Goal: Transaction & Acquisition: Purchase product/service

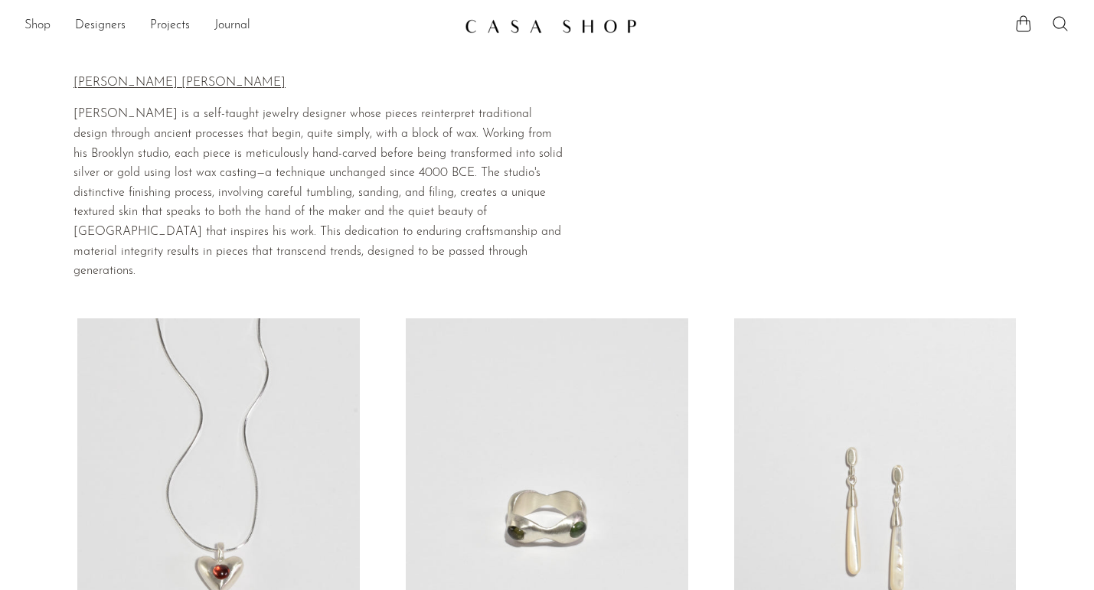
click at [36, 19] on link "Shop" at bounding box center [37, 26] width 26 height 20
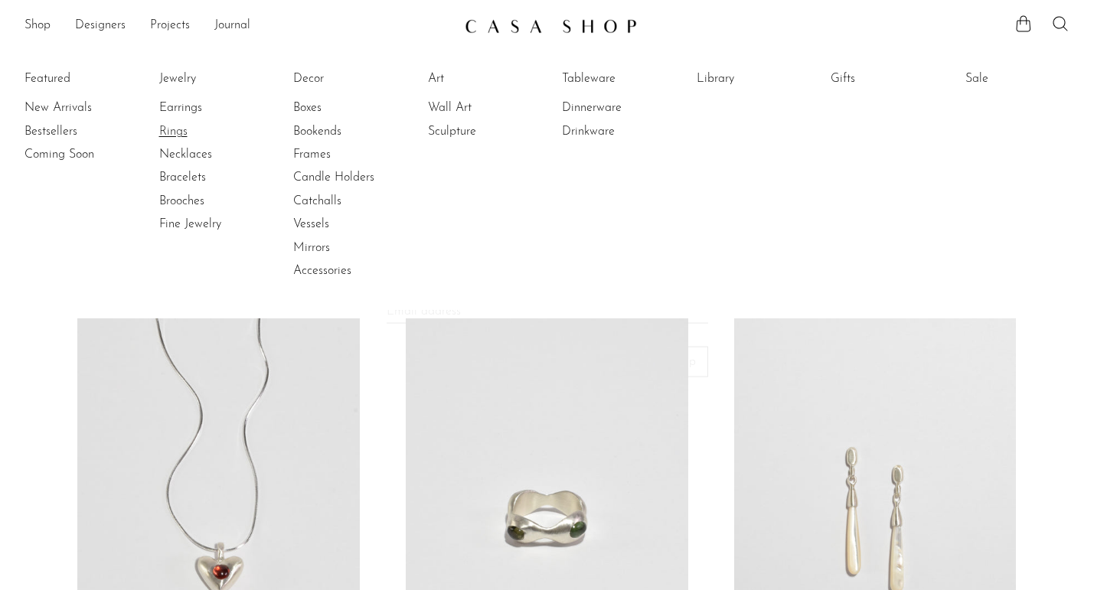
click at [179, 136] on link "Rings" at bounding box center [216, 131] width 115 height 17
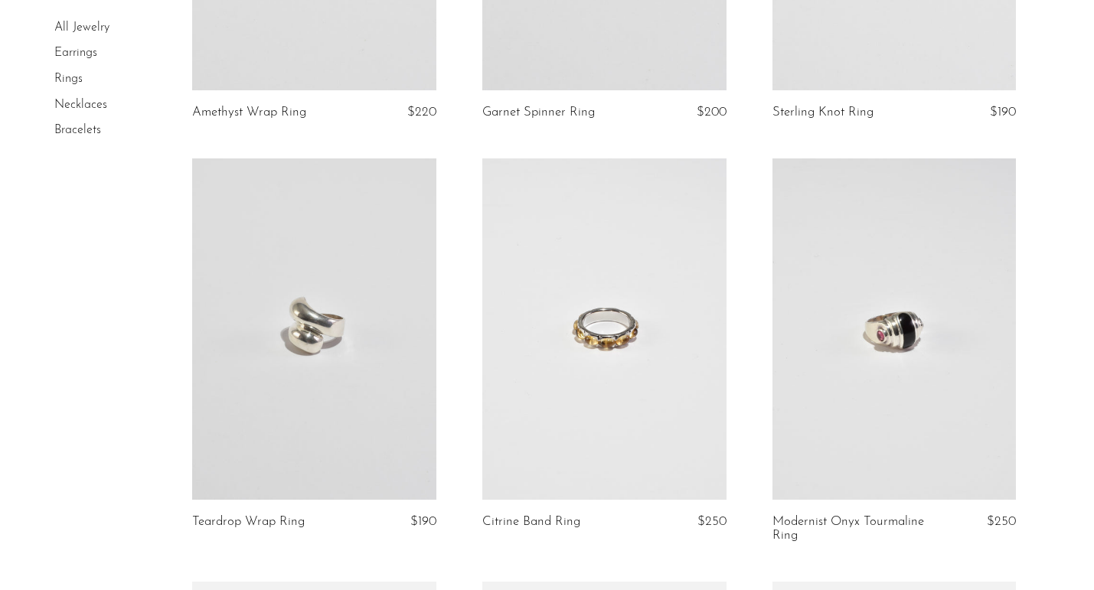
scroll to position [1499, 0]
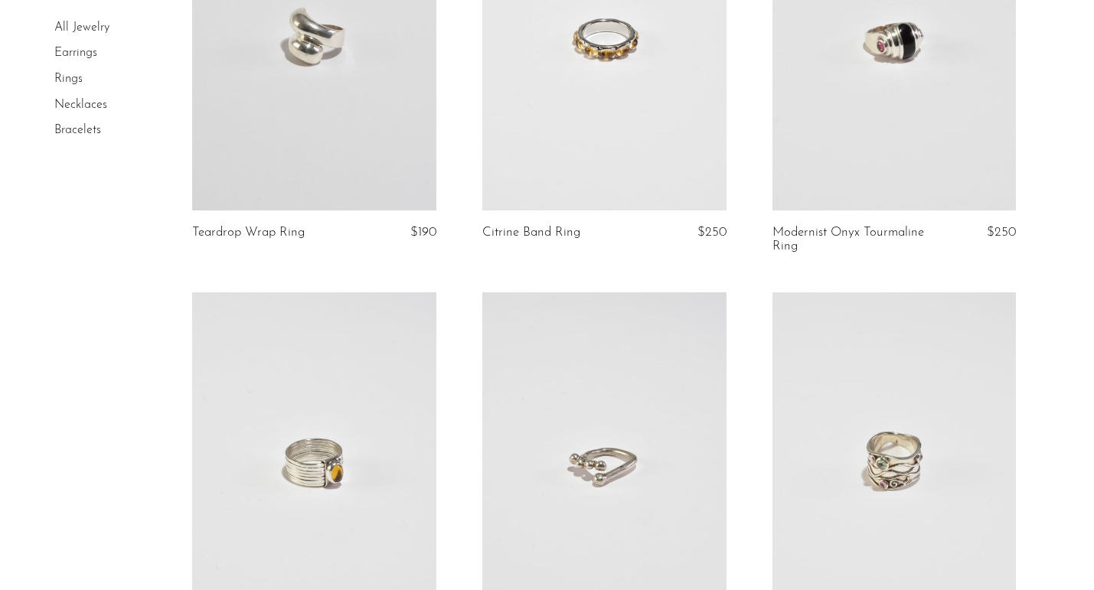
click at [876, 109] on link at bounding box center [894, 39] width 244 height 341
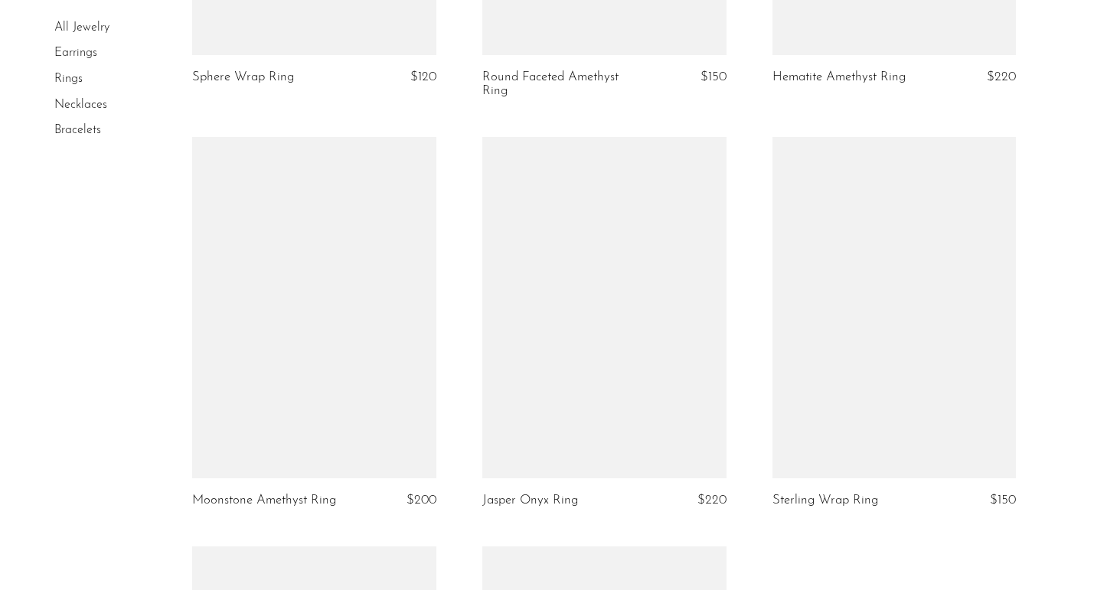
scroll to position [4677, 0]
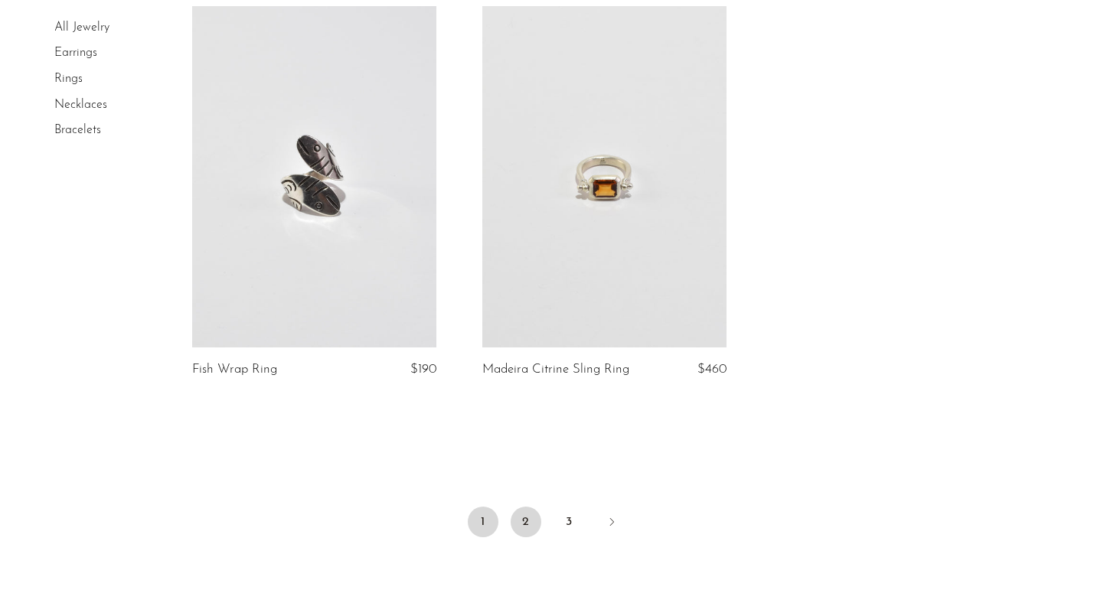
click at [522, 523] on link "2" at bounding box center [525, 522] width 31 height 31
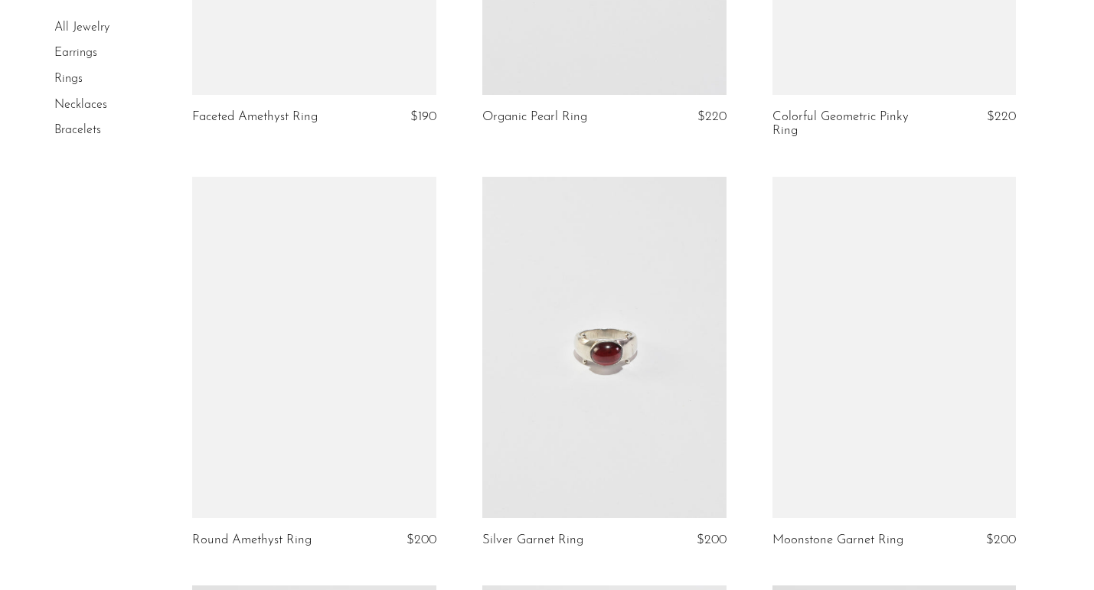
scroll to position [3201, 0]
